Goal: Task Accomplishment & Management: Complete application form

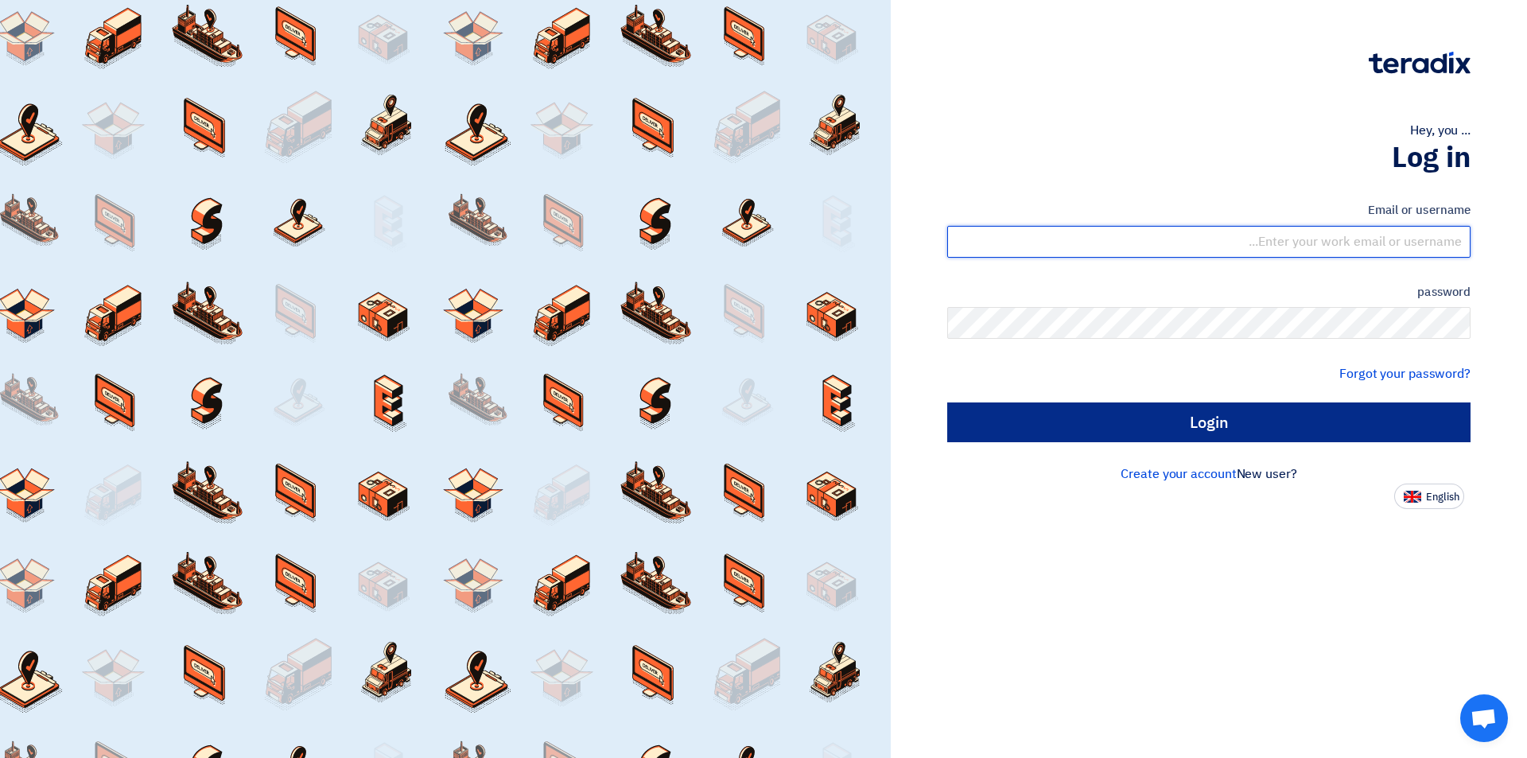
type input "[EMAIL_ADDRESS][DOMAIN_NAME]"
click at [1127, 432] on input "Login" at bounding box center [1208, 422] width 523 height 40
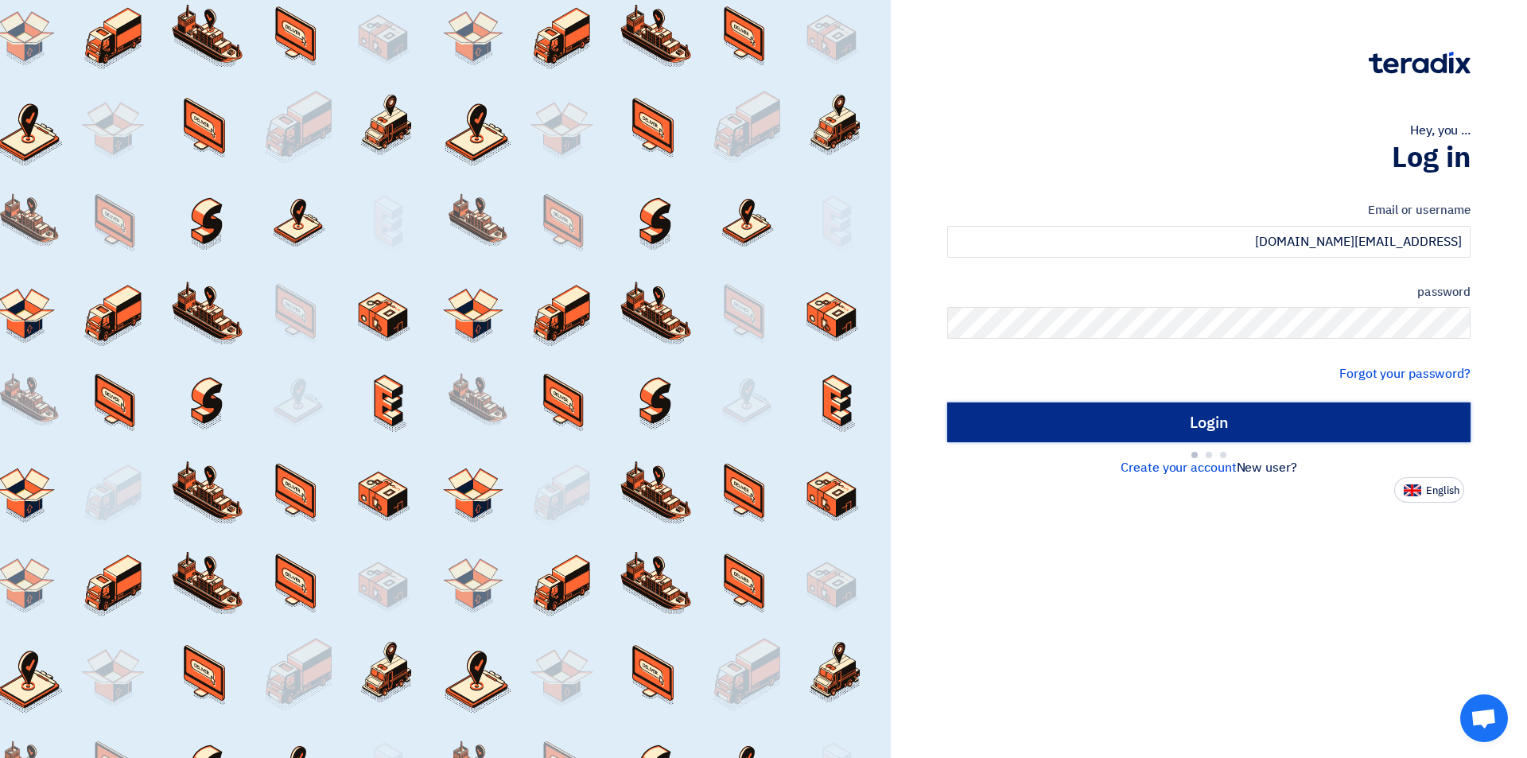
type input "Sign in"
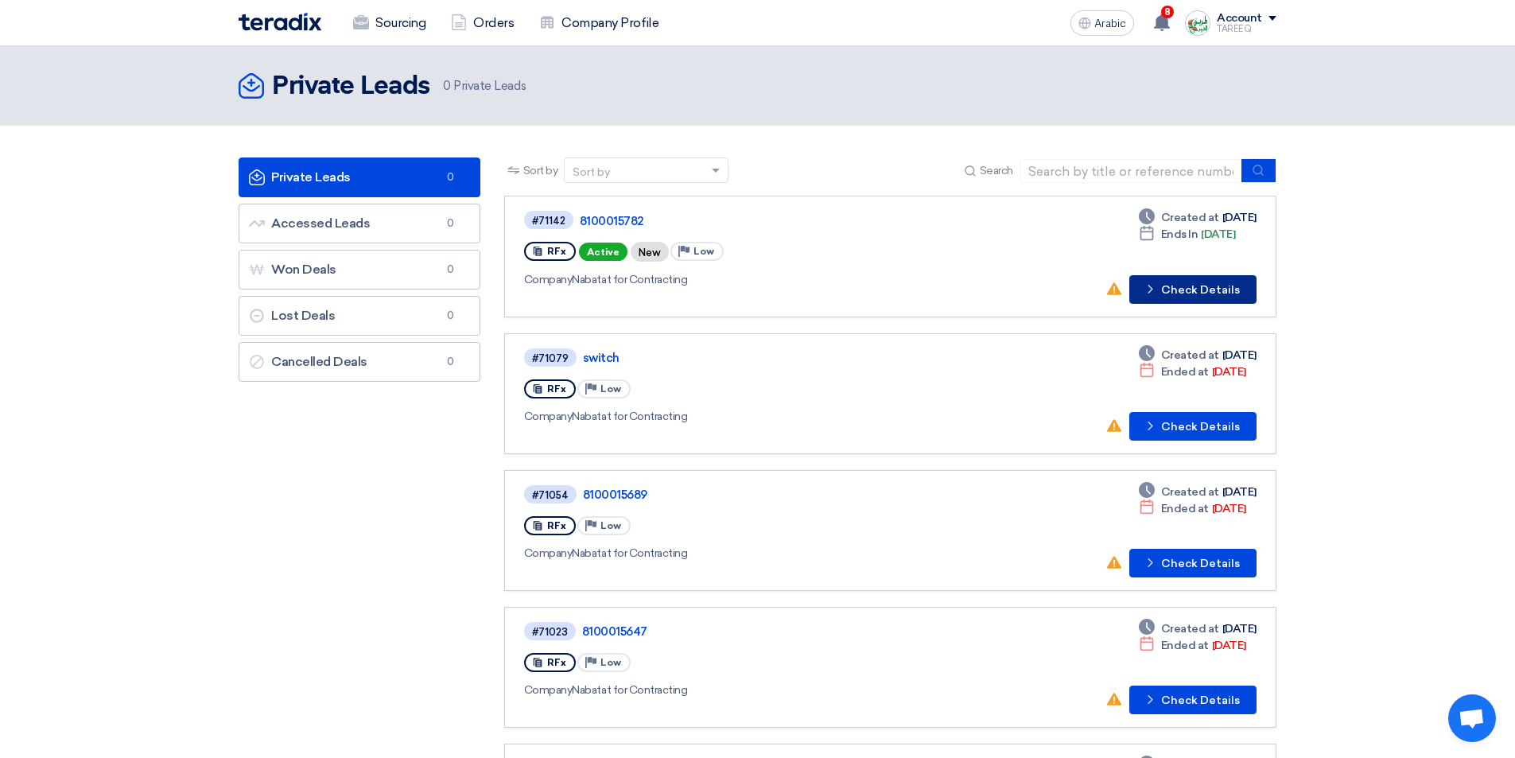
click at [1179, 286] on font "Check Details" at bounding box center [1200, 290] width 79 height 14
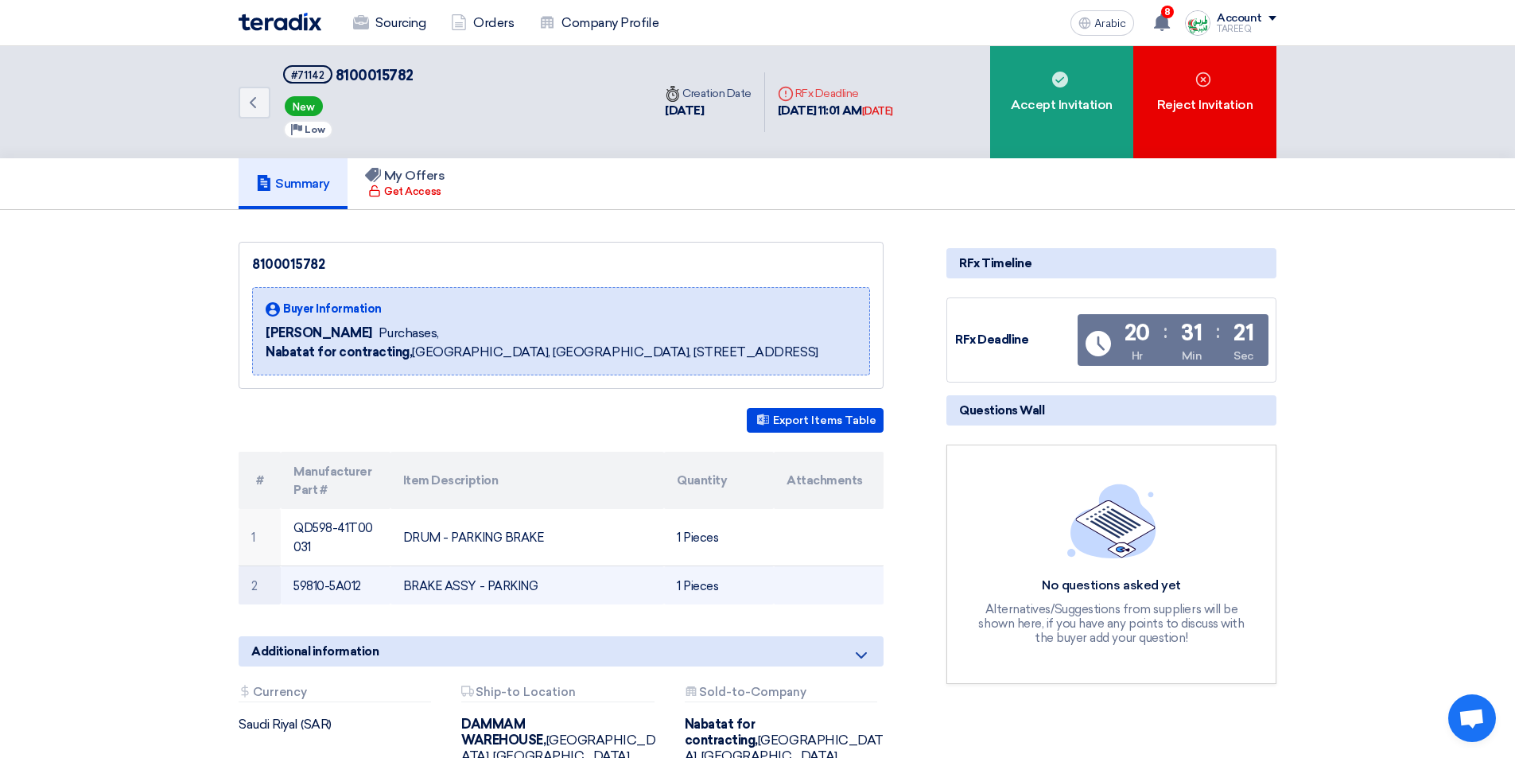
click at [303, 585] on font "59810-5A012" at bounding box center [327, 586] width 68 height 14
copy tr "59810-5A012"
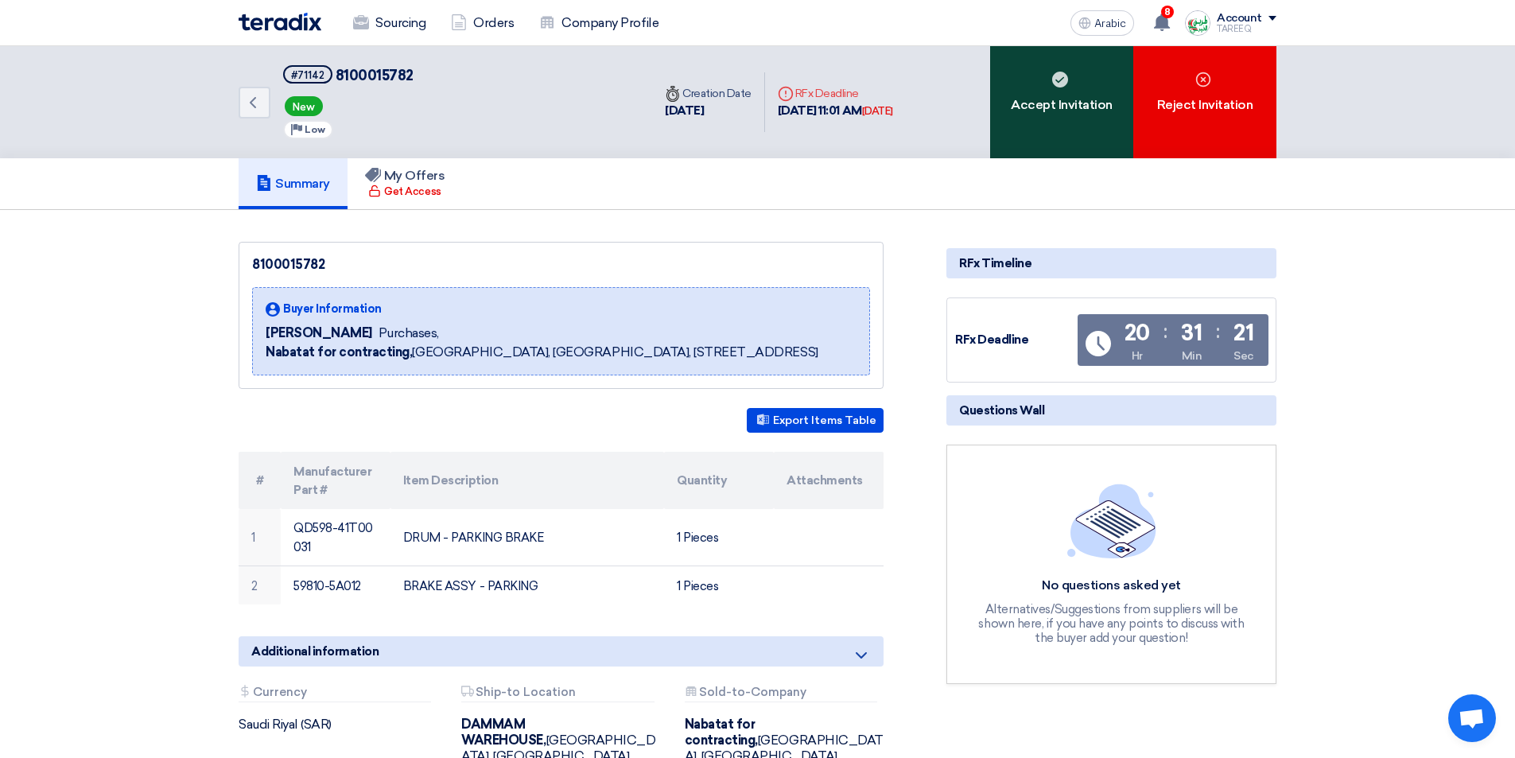
click at [1054, 116] on div "Accept Invitation" at bounding box center [1061, 102] width 143 height 112
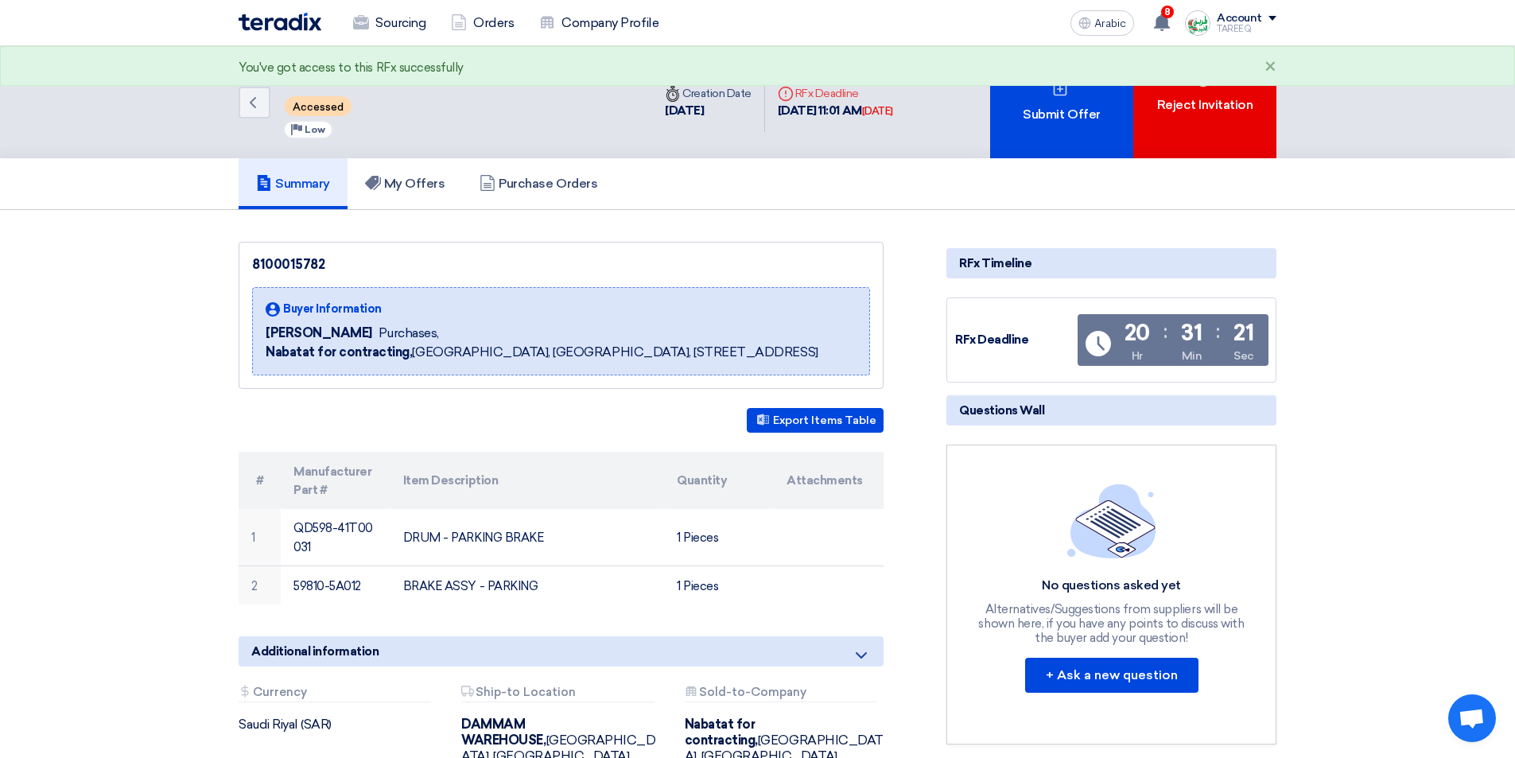
click at [1054, 116] on font "Submit Offer" at bounding box center [1061, 114] width 77 height 15
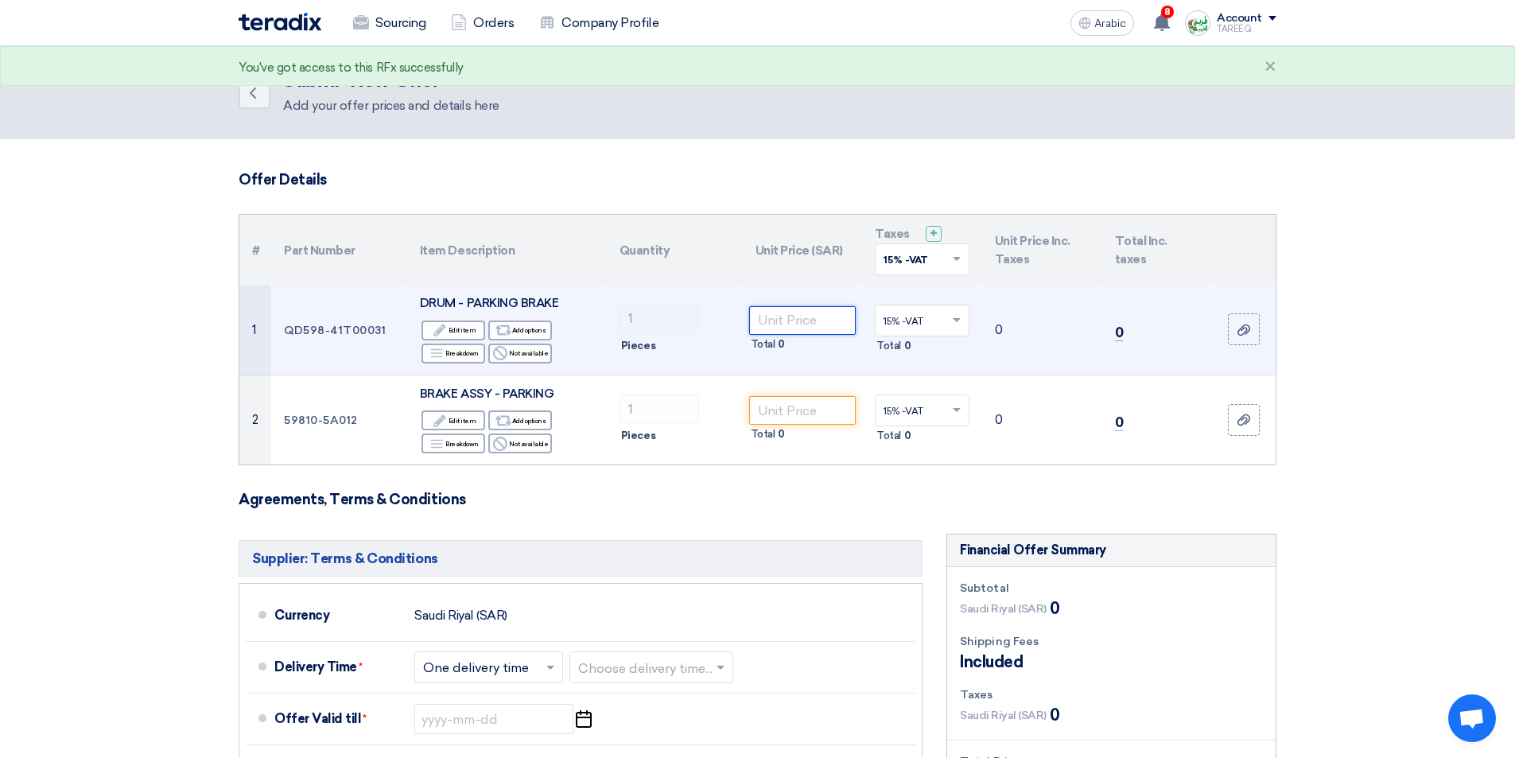
click at [791, 322] on input "number" at bounding box center [802, 320] width 107 height 29
type input "624"
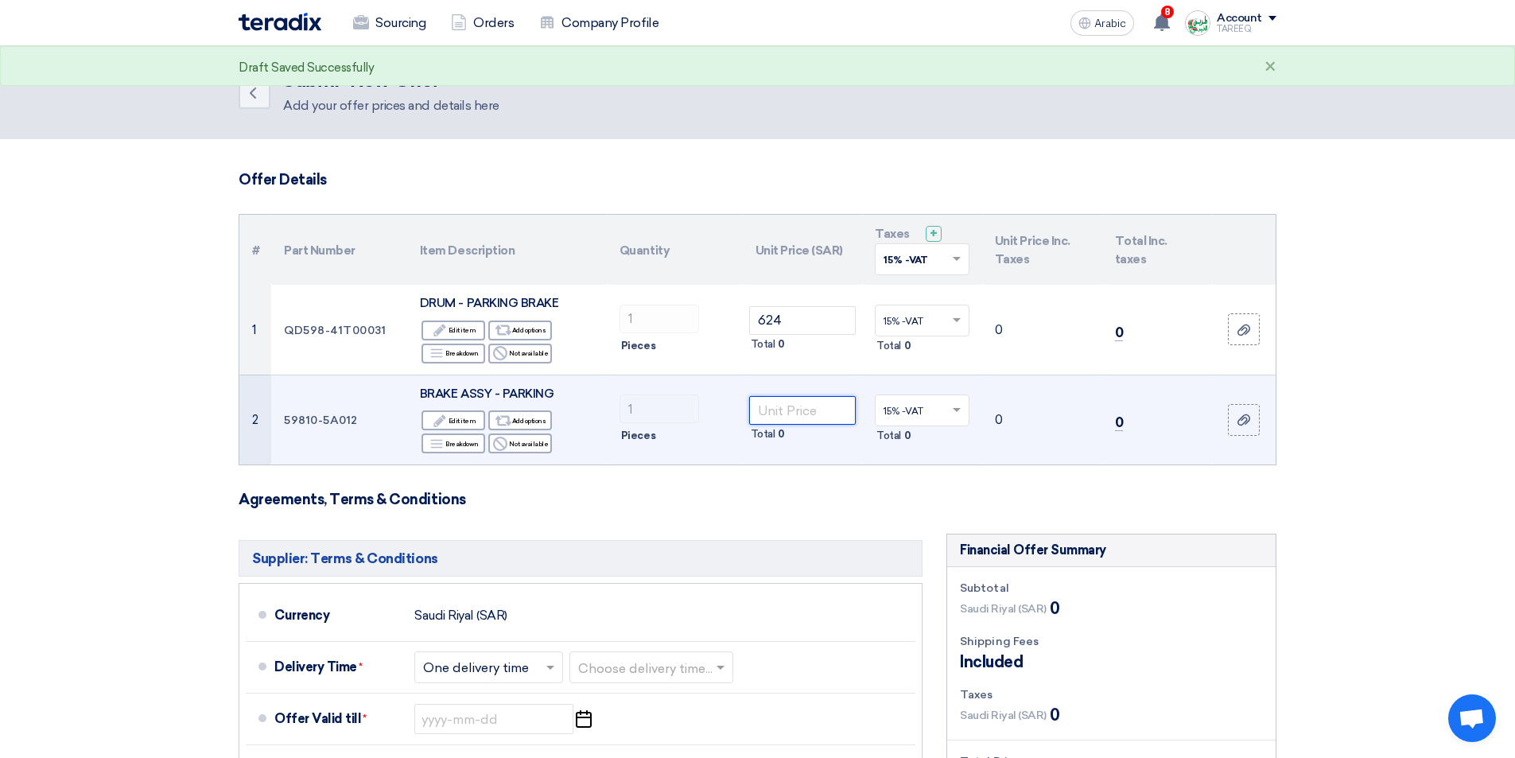
click at [772, 417] on input "number" at bounding box center [802, 410] width 107 height 29
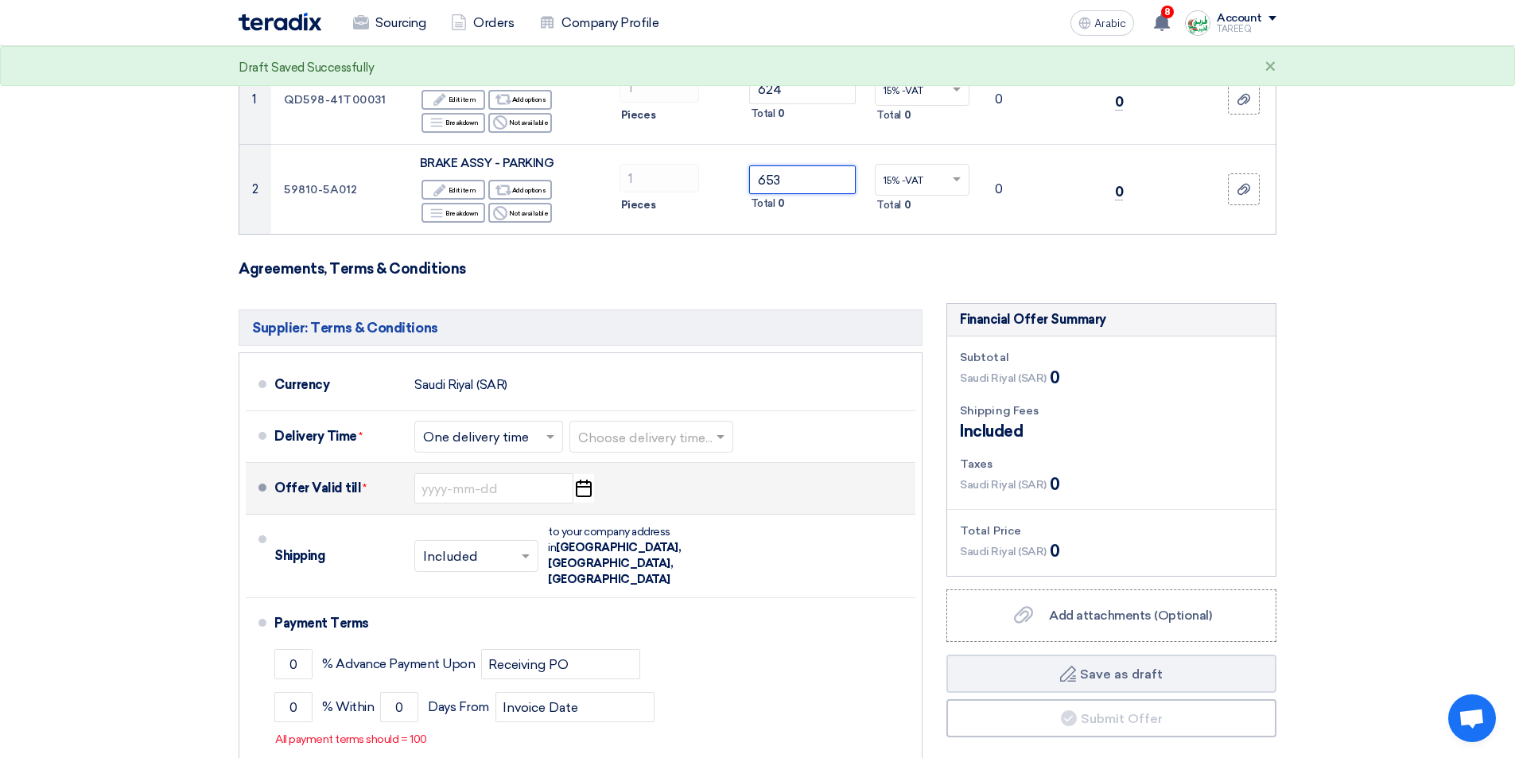
scroll to position [239, 0]
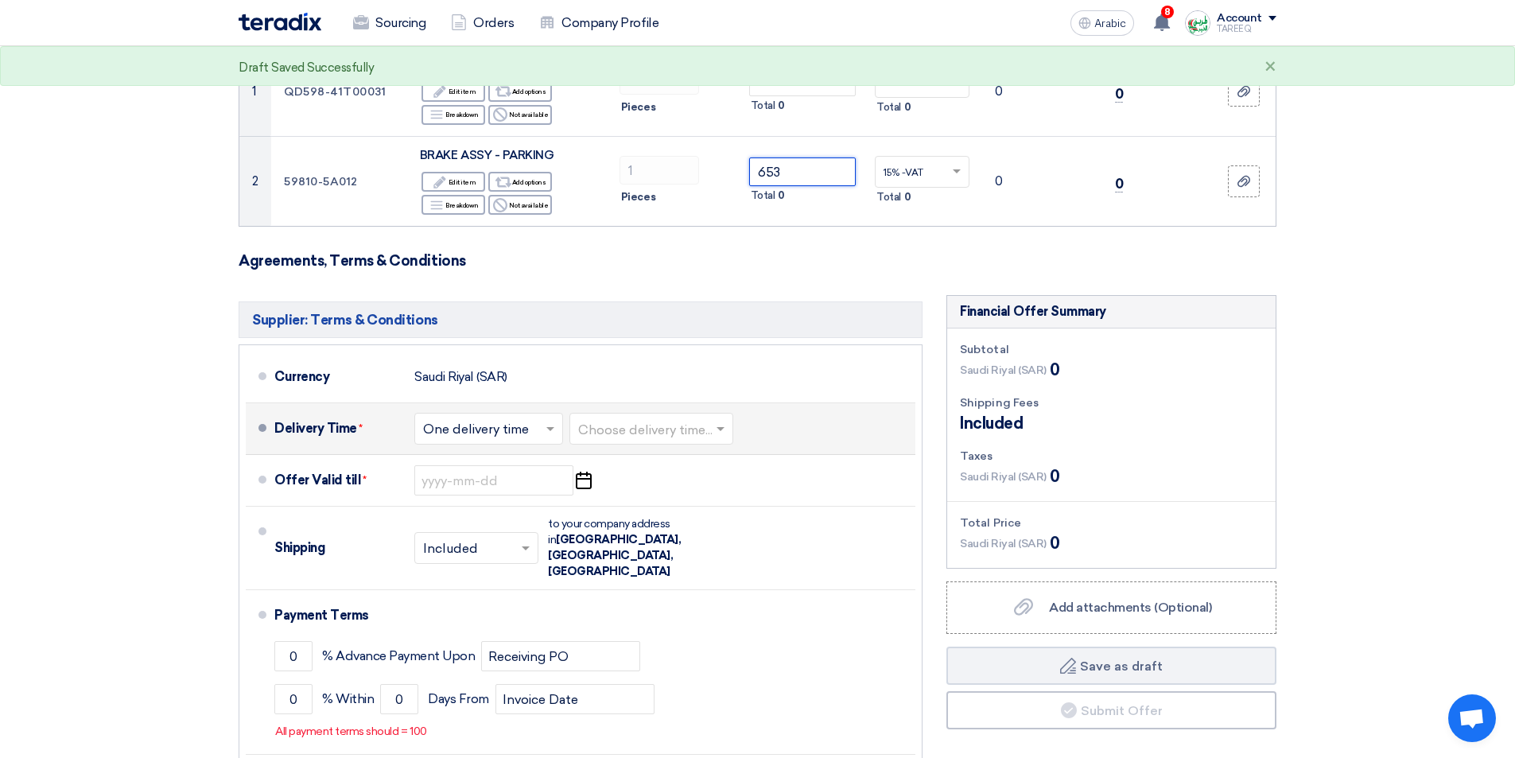
type input "653"
click at [670, 432] on input "text" at bounding box center [652, 430] width 148 height 23
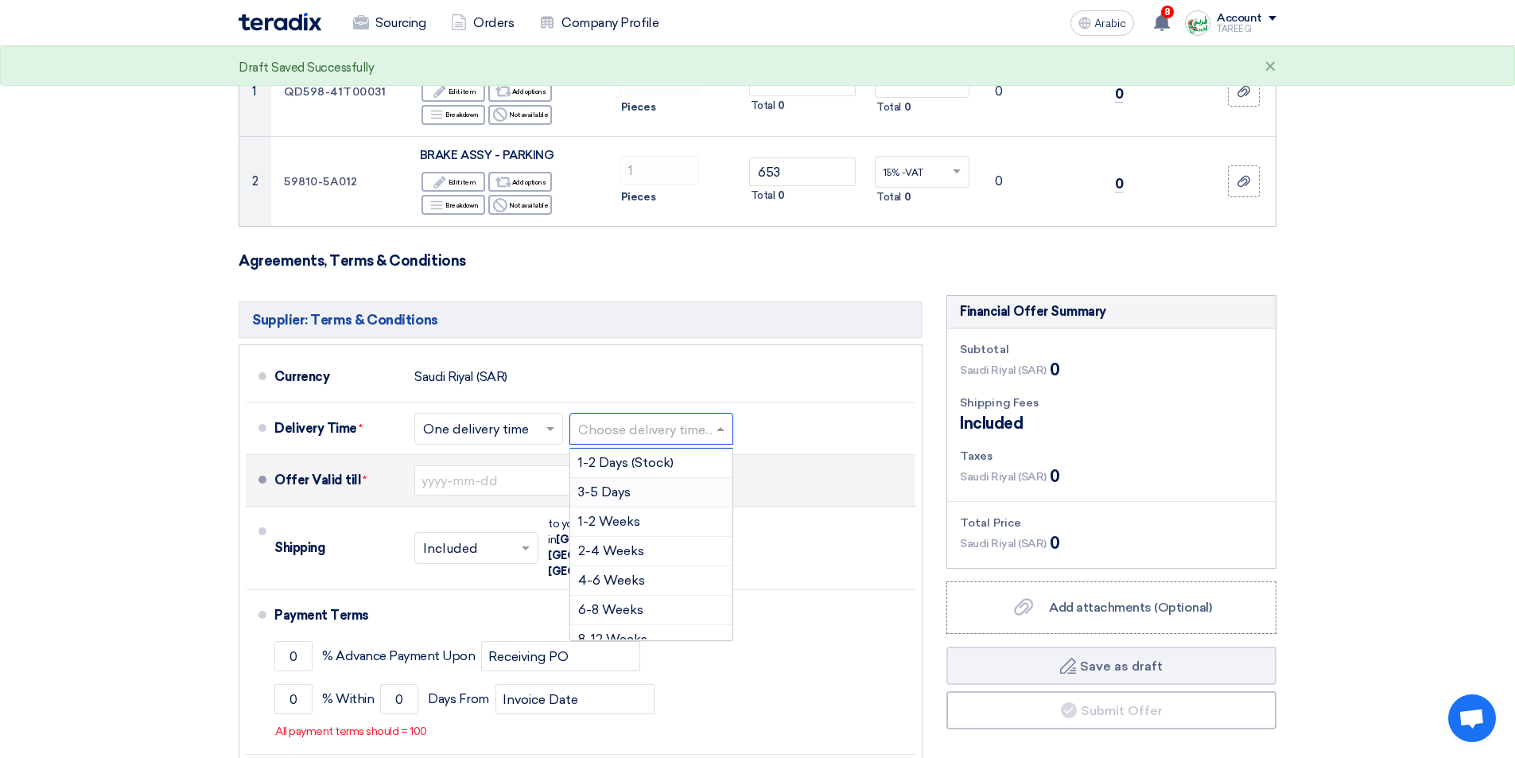
click at [592, 489] on font "3-5 Days" at bounding box center [604, 491] width 52 height 15
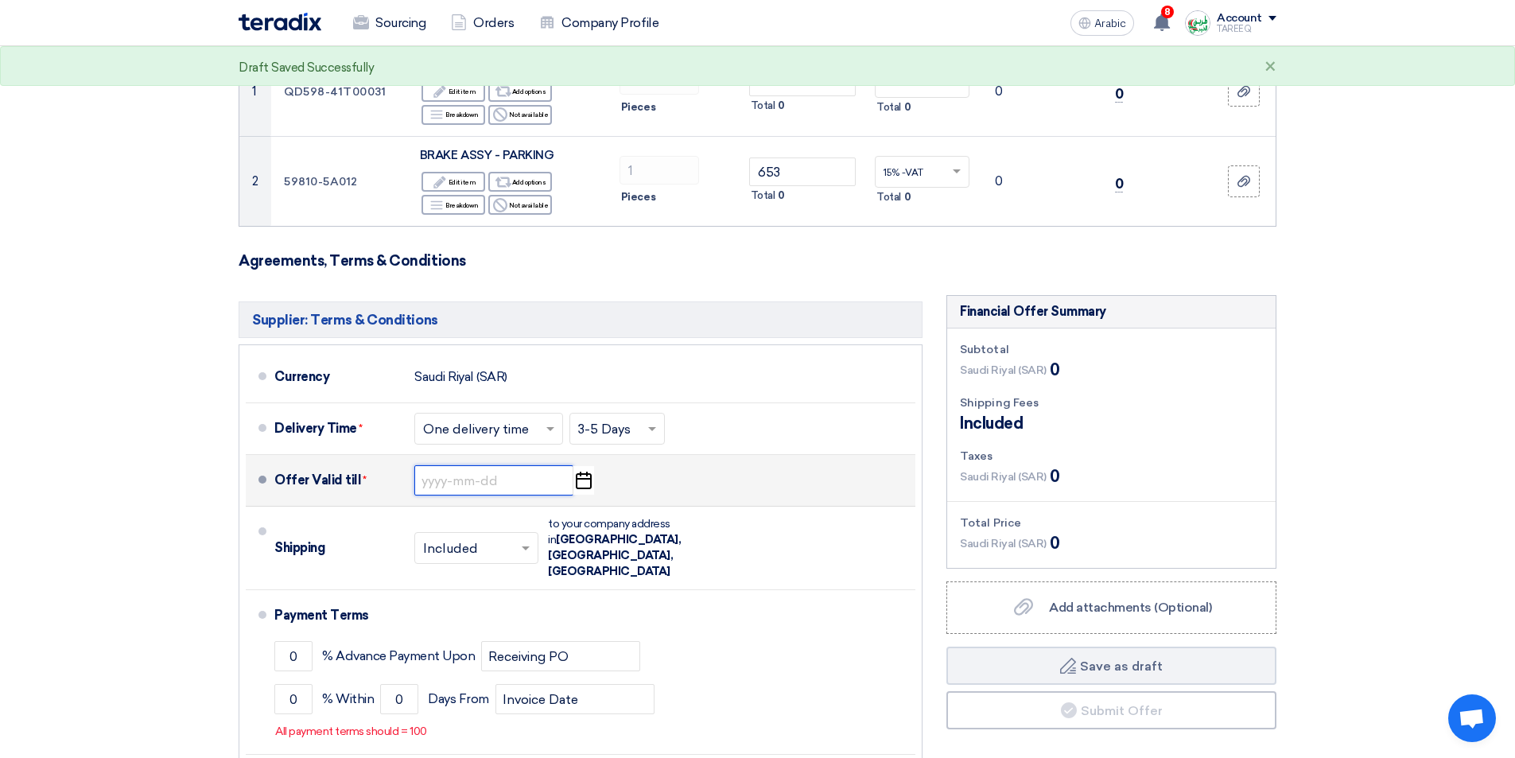
click at [426, 485] on input at bounding box center [493, 480] width 159 height 30
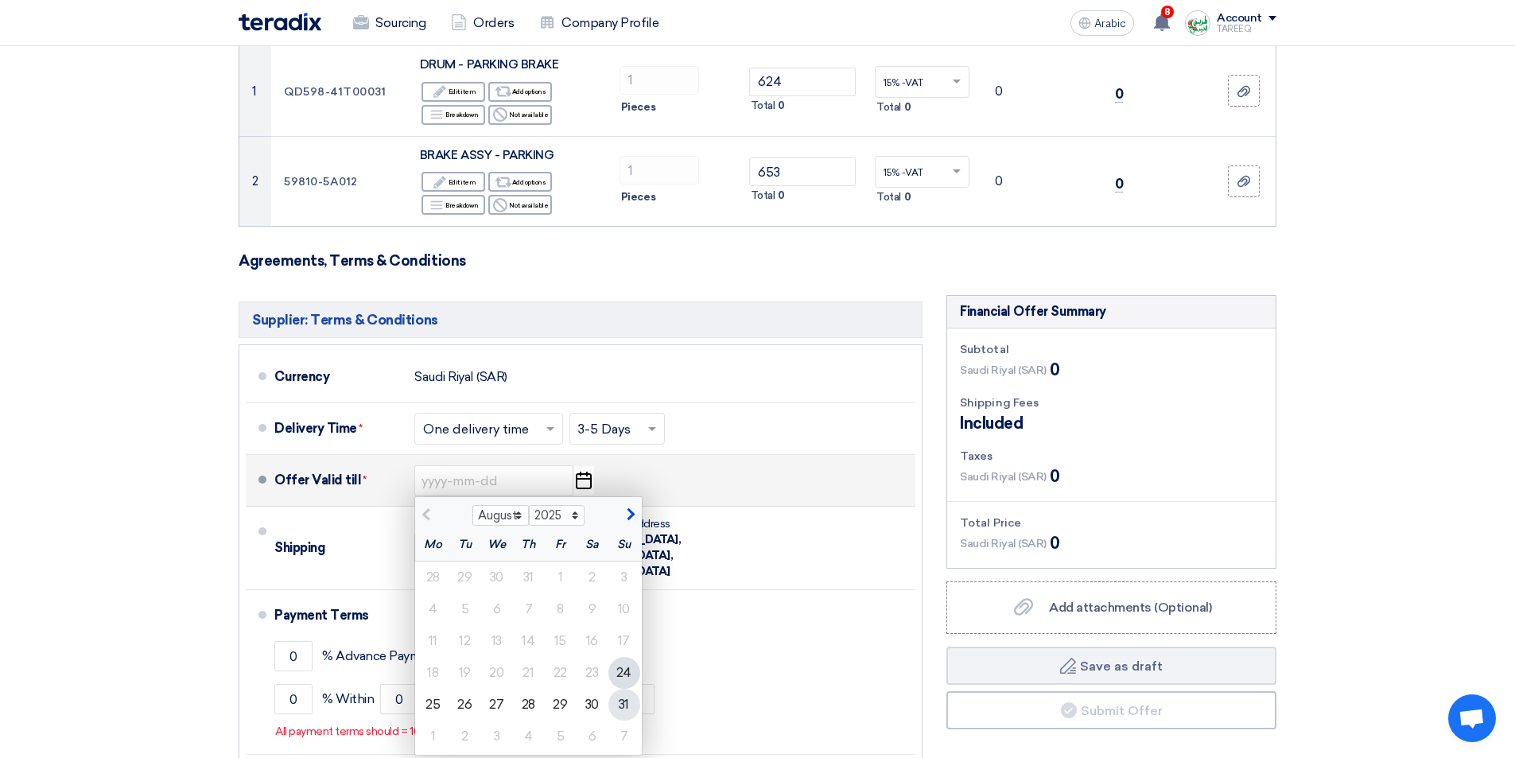
click at [620, 707] on font "31" at bounding box center [624, 704] width 10 height 15
type input "[DATE]"
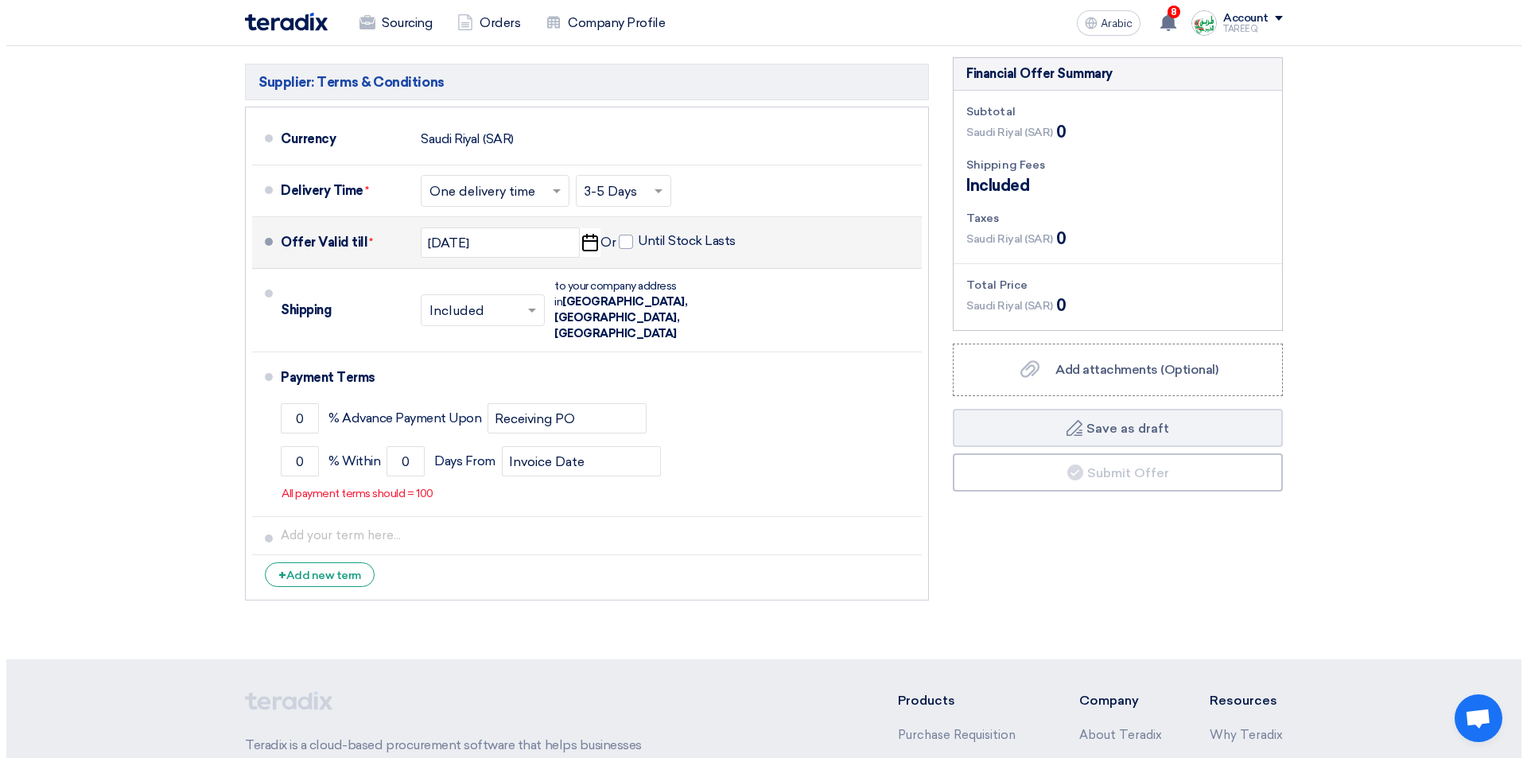
scroll to position [477, 0]
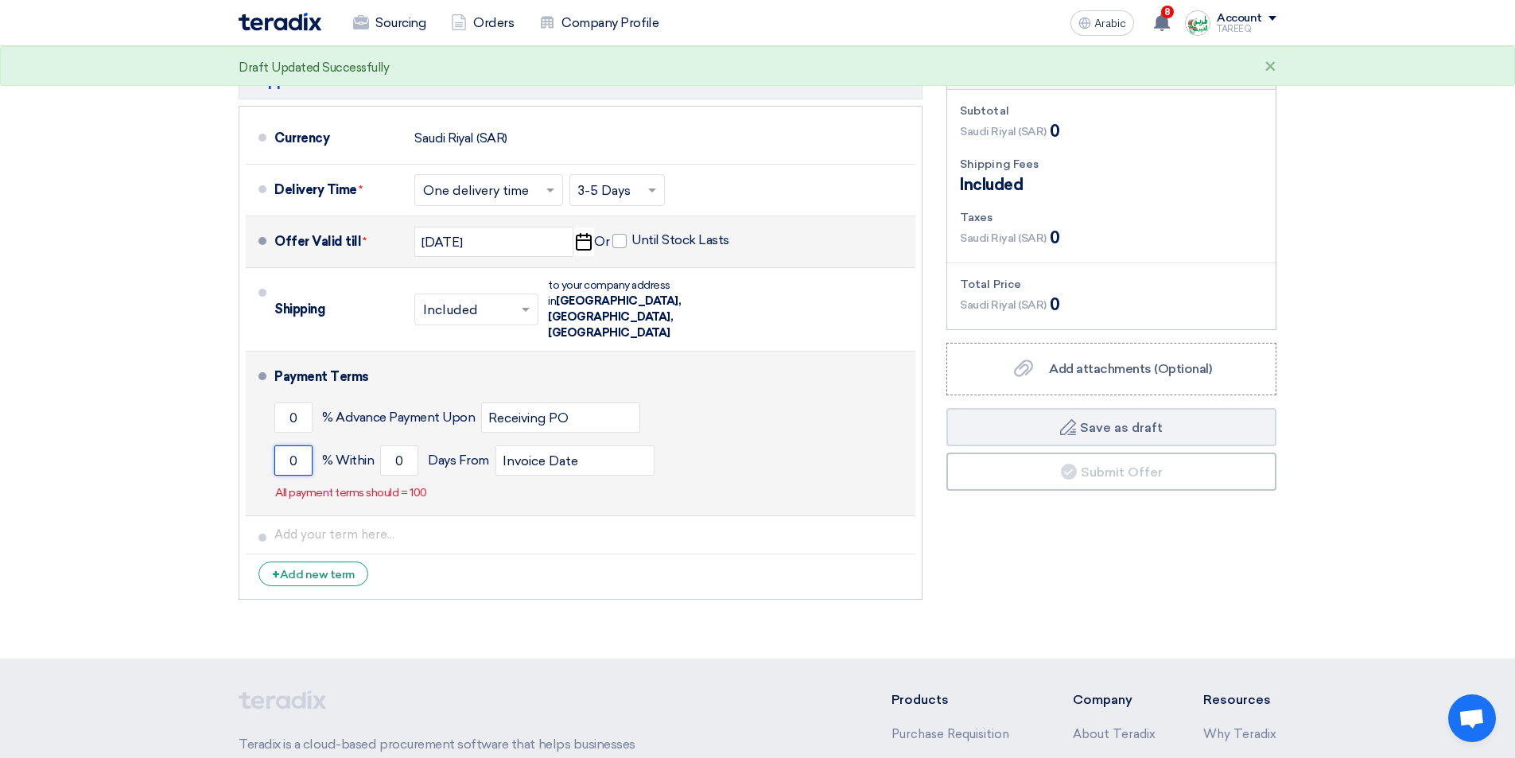
click at [274, 445] on input "0" at bounding box center [293, 460] width 38 height 30
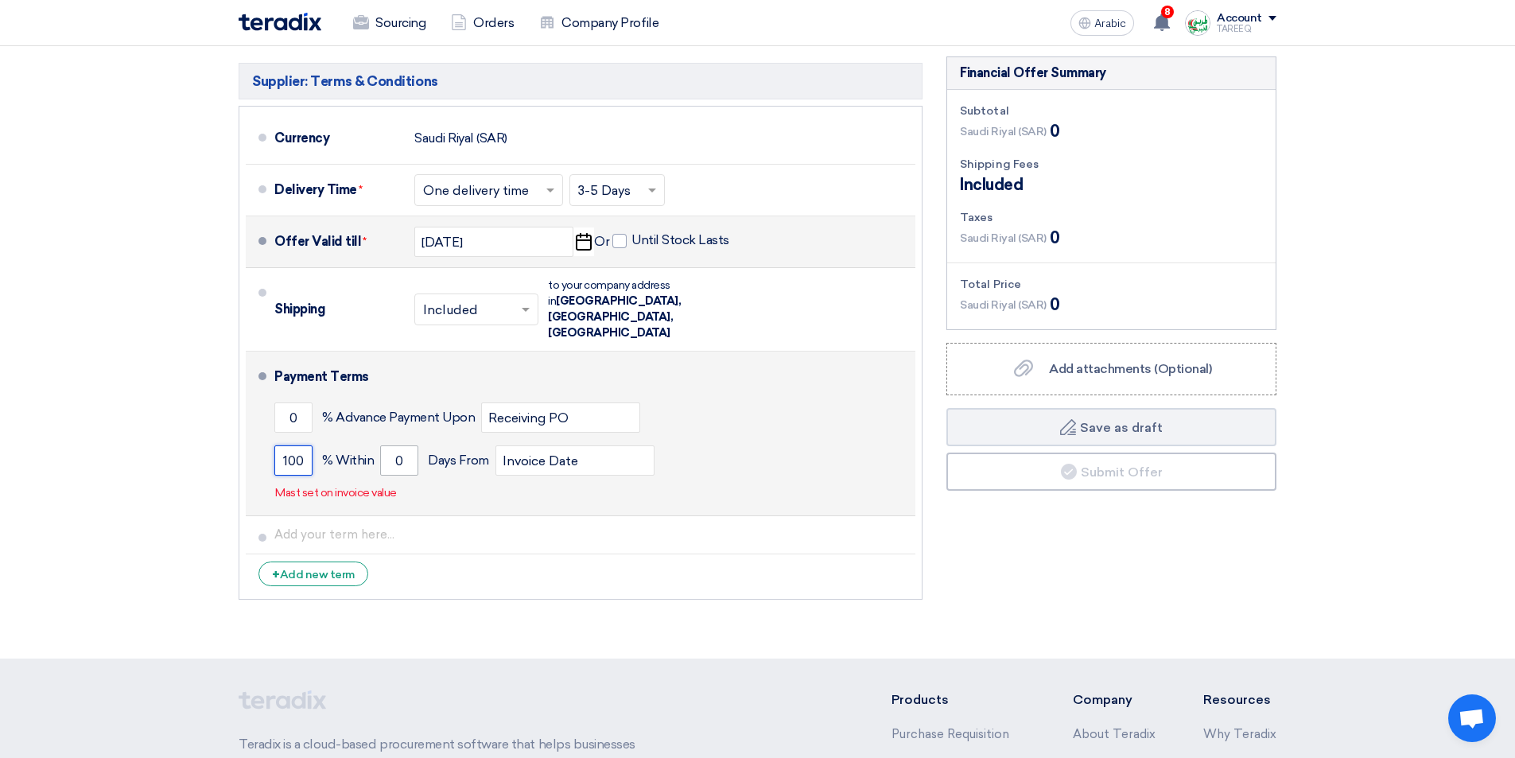
type input "100"
click at [390, 445] on input "0" at bounding box center [399, 460] width 38 height 30
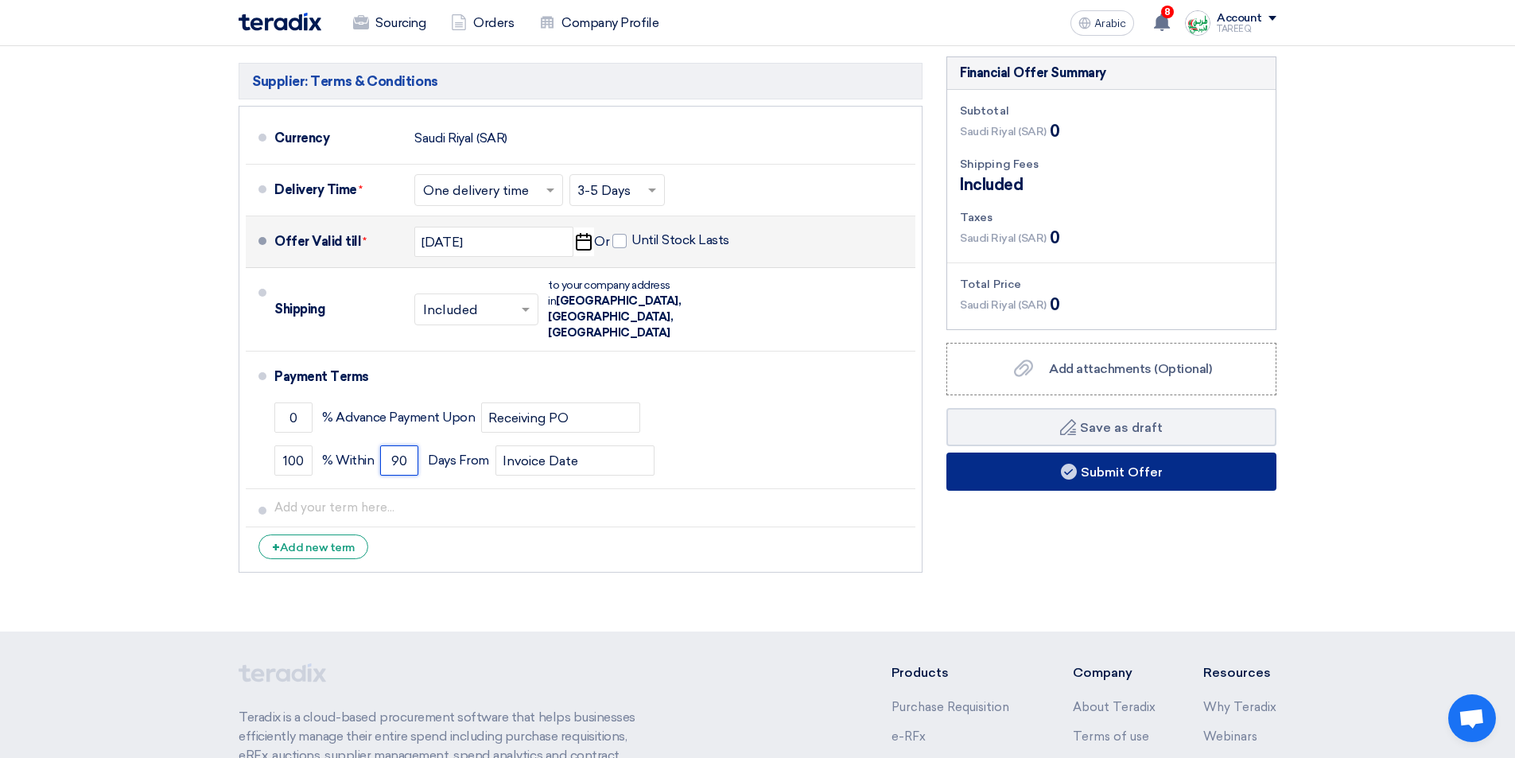
type input "90"
click at [1046, 472] on button "Submit Offer" at bounding box center [1111, 471] width 330 height 38
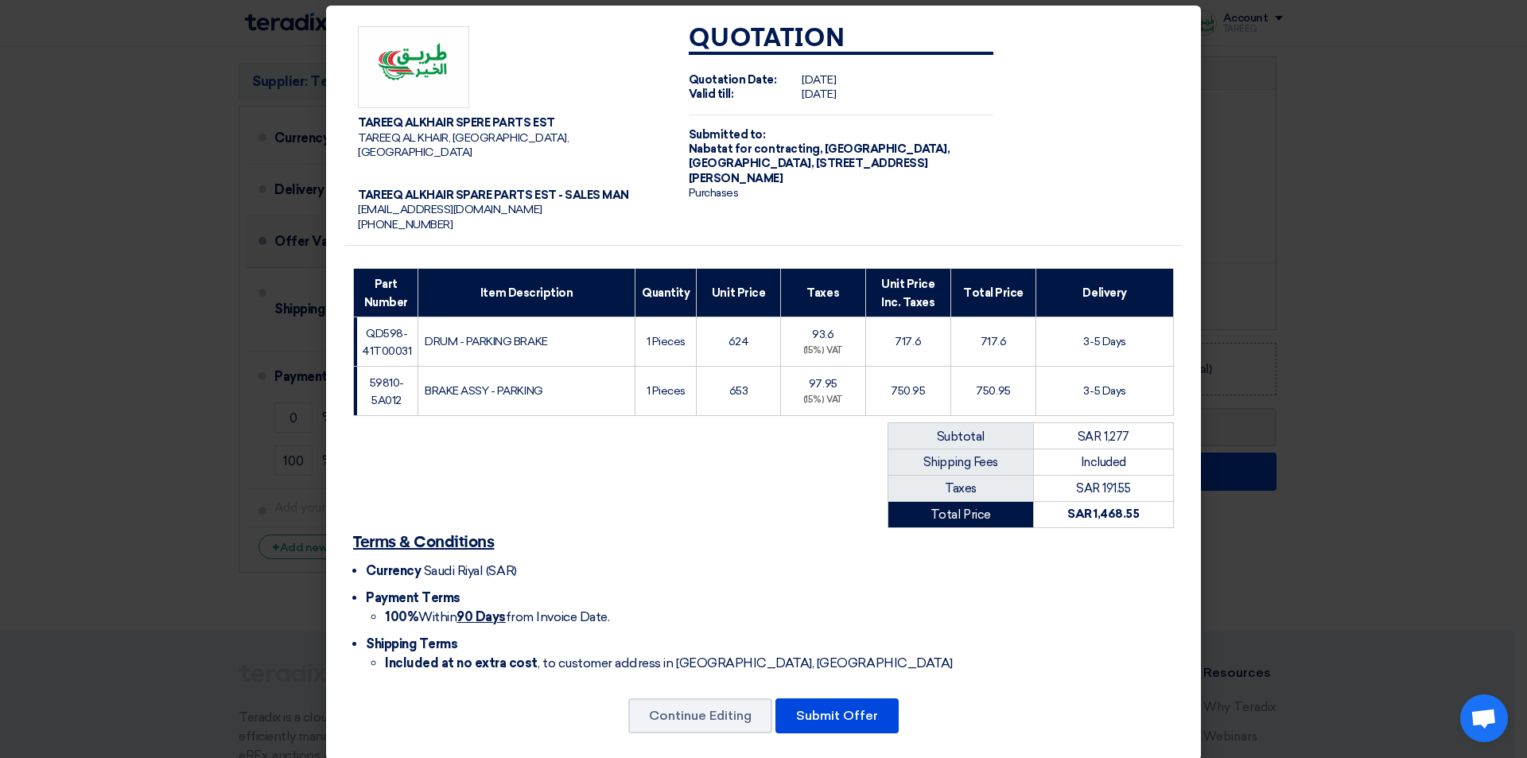
scroll to position [10, 0]
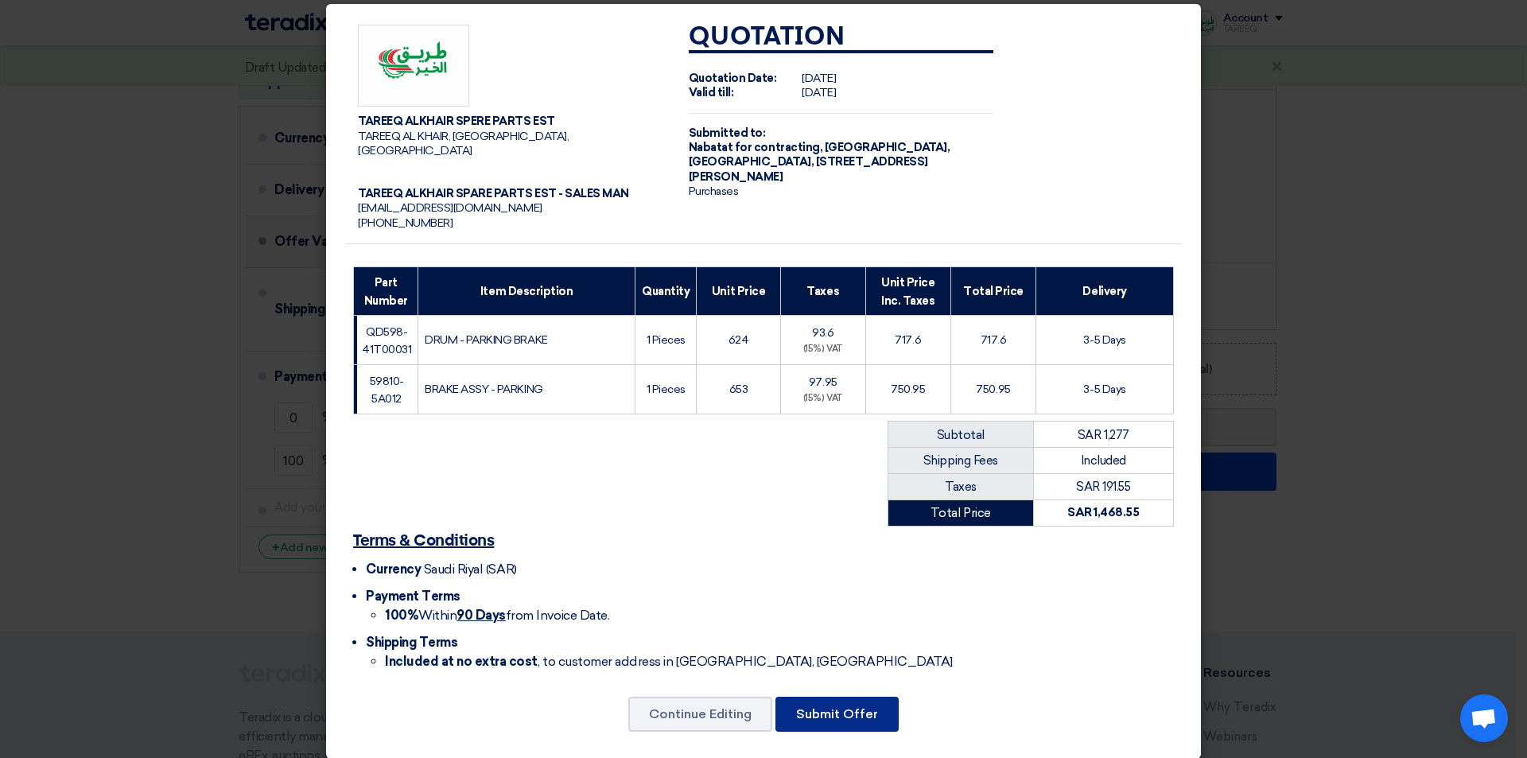
click at [863, 706] on font "Submit Offer" at bounding box center [837, 713] width 82 height 15
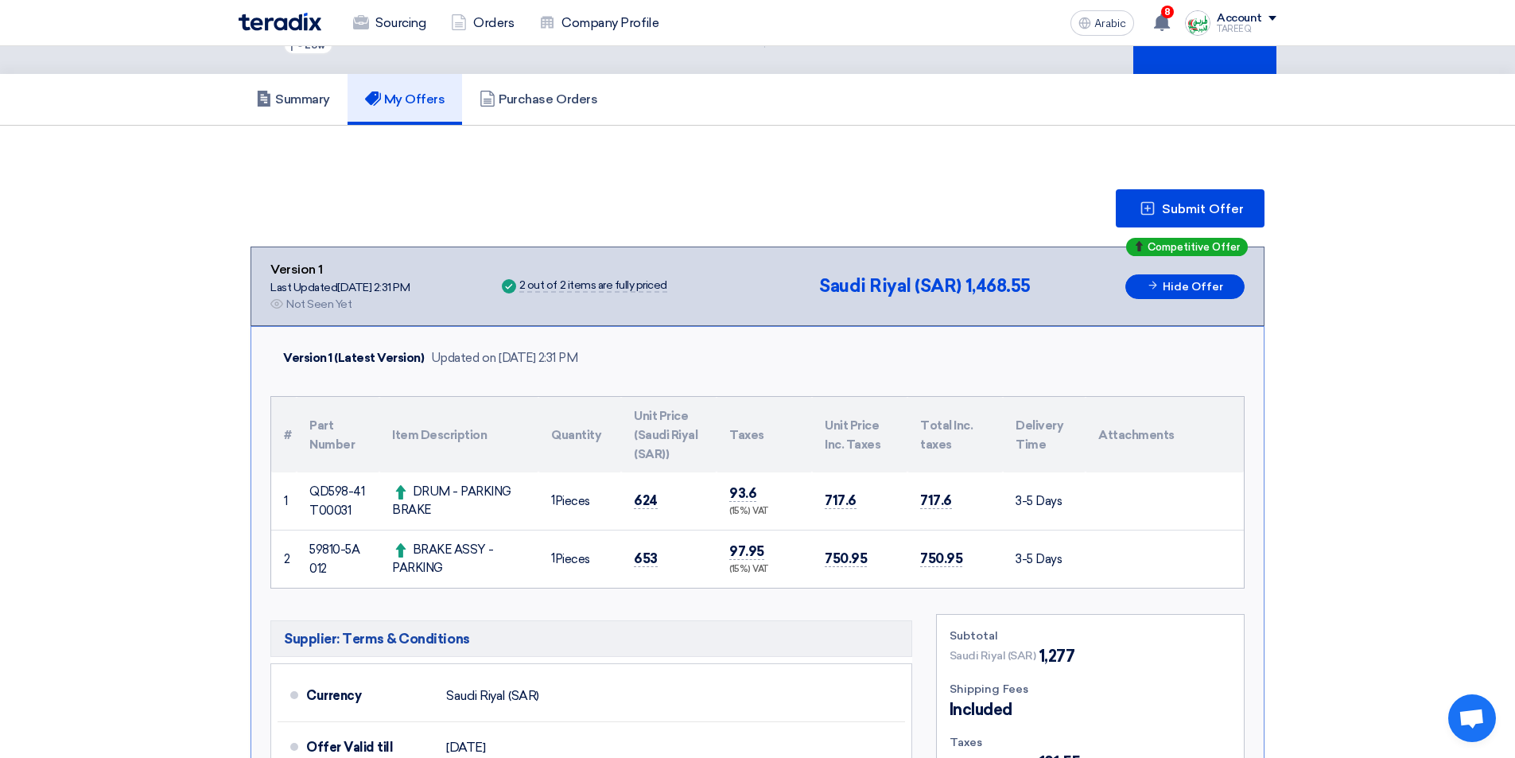
scroll to position [80, 0]
